Goal: Complete application form: Complete application form

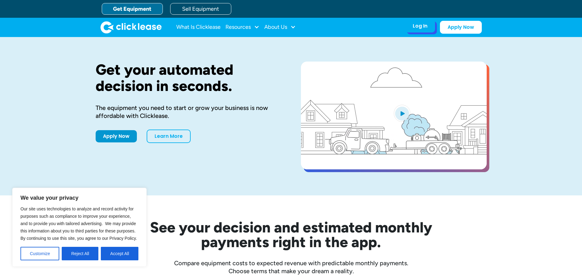
click at [416, 27] on div "Log In" at bounding box center [420, 26] width 15 height 6
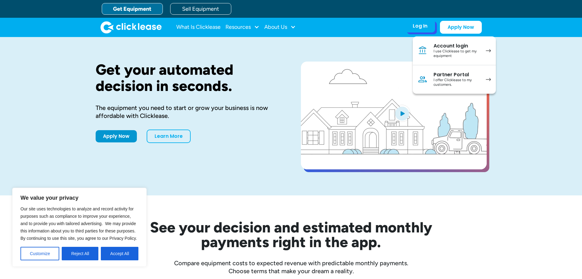
click at [460, 55] on div "I use Clicklease to get my equipment" at bounding box center [457, 53] width 46 height 9
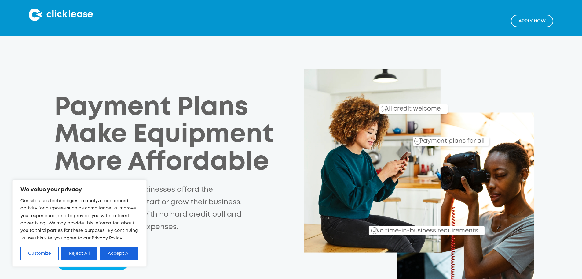
click at [520, 24] on link "Apply NOw" at bounding box center [532, 21] width 42 height 13
click at [111, 254] on button "Accept All" at bounding box center [119, 252] width 39 height 13
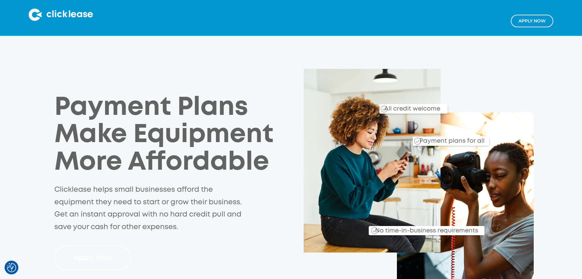
click at [56, 245] on link "Apply Now" at bounding box center [92, 257] width 77 height 25
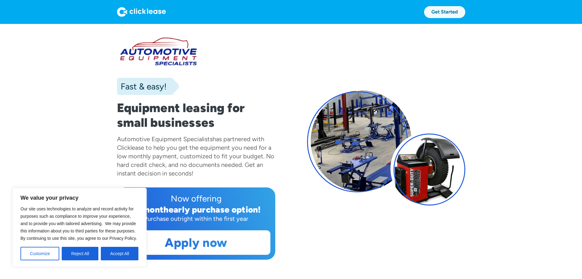
click at [466, 10] on link "Get Started" at bounding box center [444, 12] width 41 height 12
